Goal: Find specific fact: Find specific fact

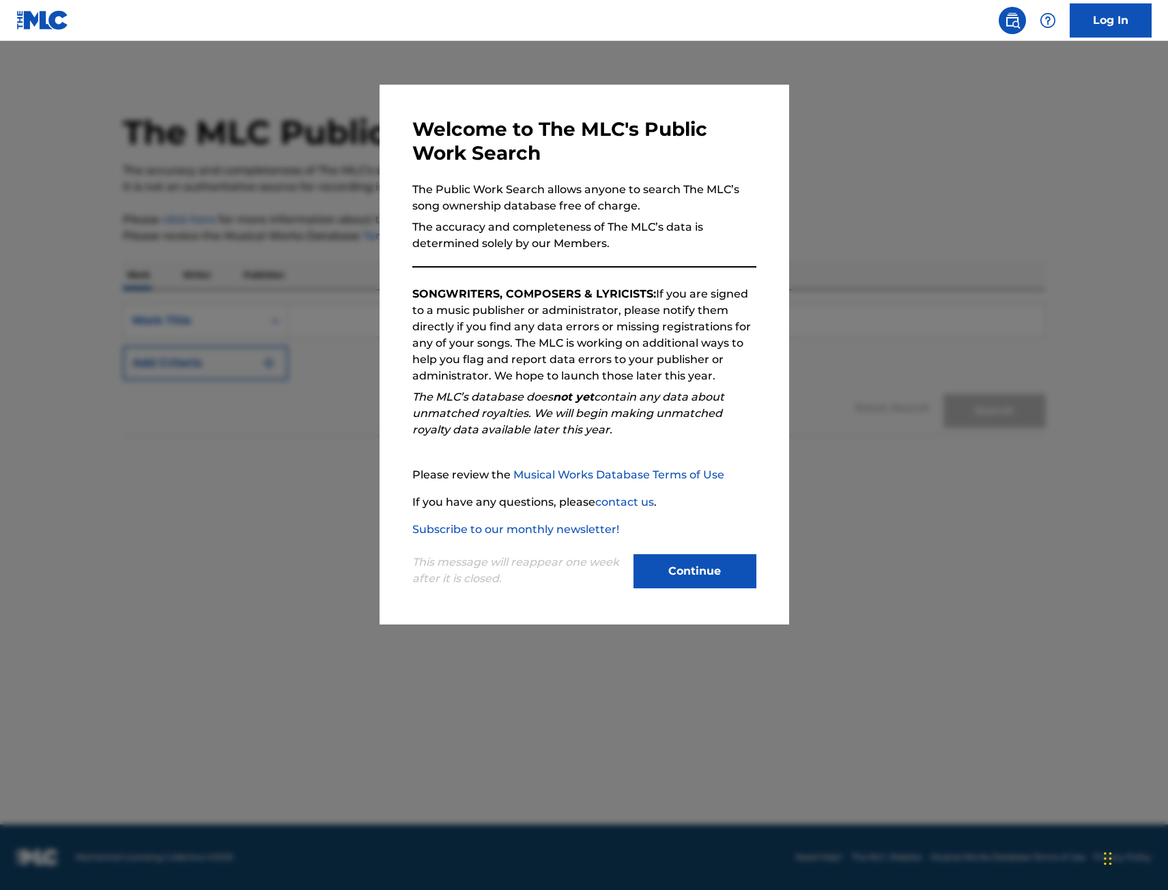
click at [187, 604] on div at bounding box center [584, 486] width 1168 height 890
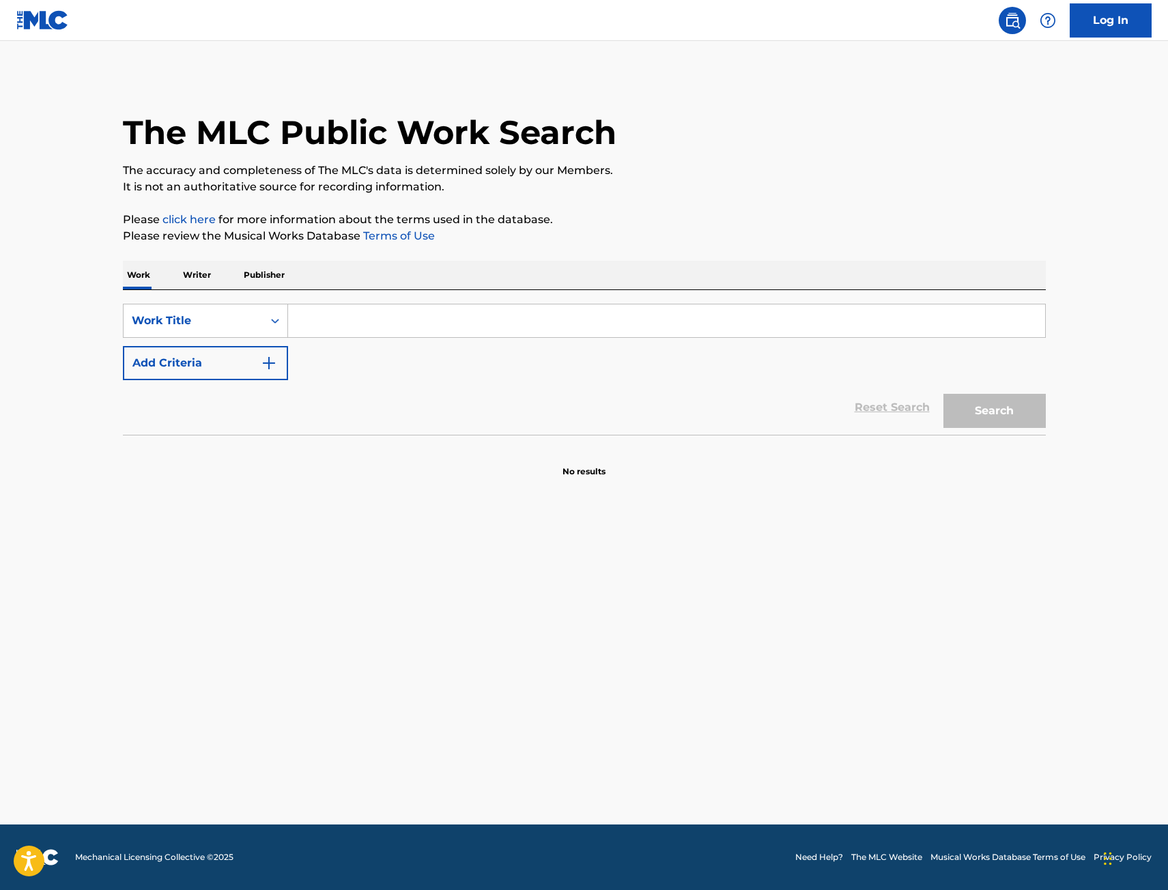
click at [385, 323] on input "Search Form" at bounding box center [666, 320] width 757 height 33
type input "m3tamorphosis"
click at [999, 410] on button "Search" at bounding box center [995, 411] width 102 height 34
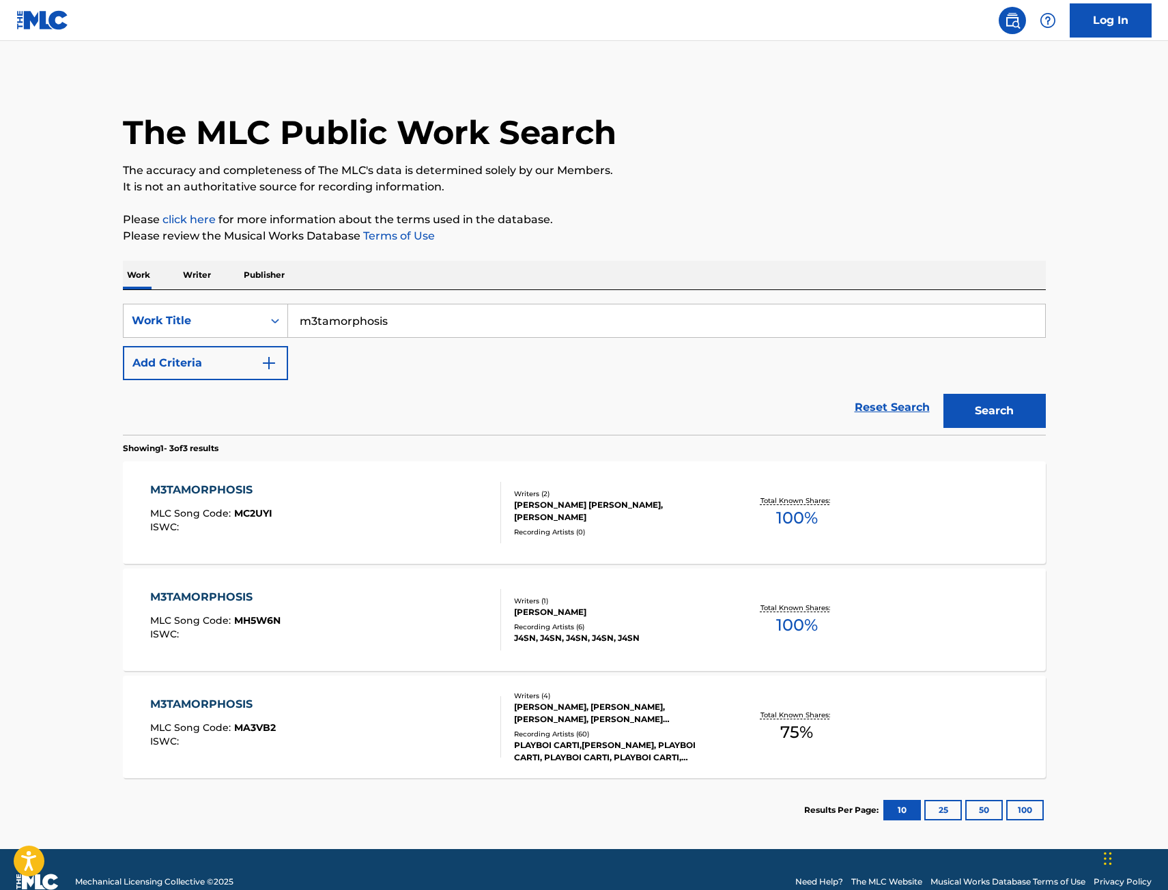
click at [337, 704] on div "M3TAMORPHOSIS MLC Song Code : MA3VB2 ISWC :" at bounding box center [325, 726] width 351 height 61
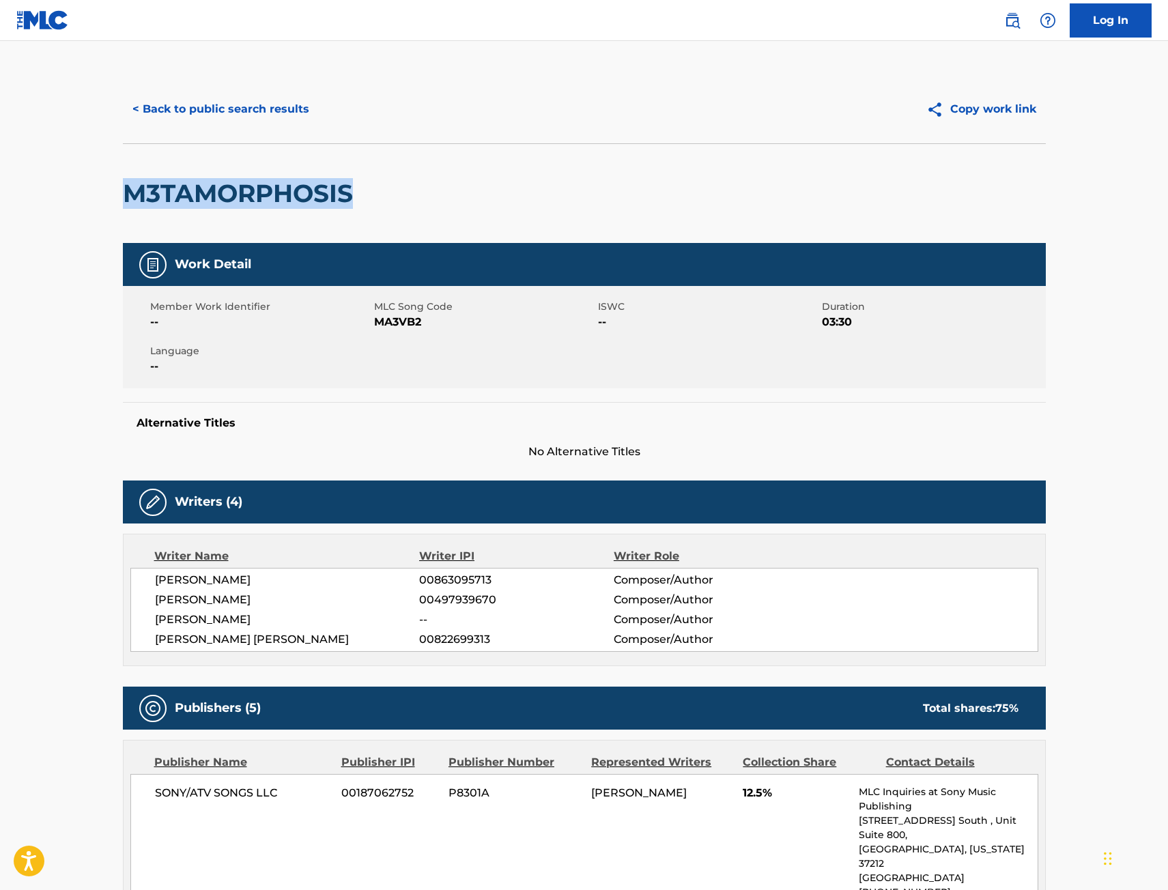
drag, startPoint x: 360, startPoint y: 188, endPoint x: 113, endPoint y: 195, distance: 246.6
copy h2 "M3TAMORPHOSIS"
